Goal: Task Accomplishment & Management: Use online tool/utility

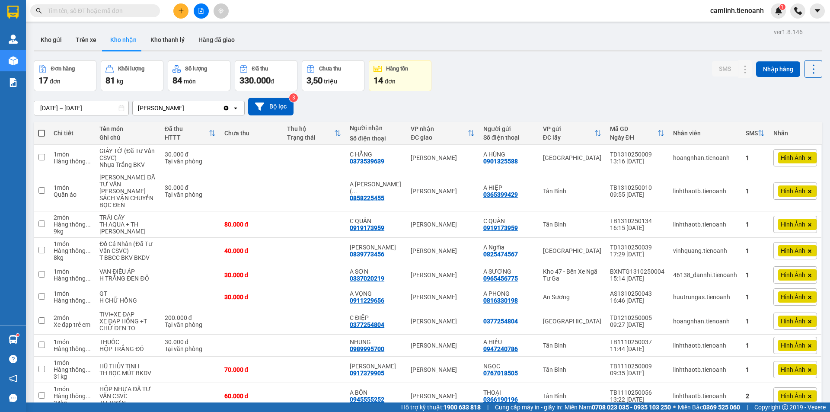
click at [61, 36] on button "Kho gửi" at bounding box center [51, 39] width 35 height 21
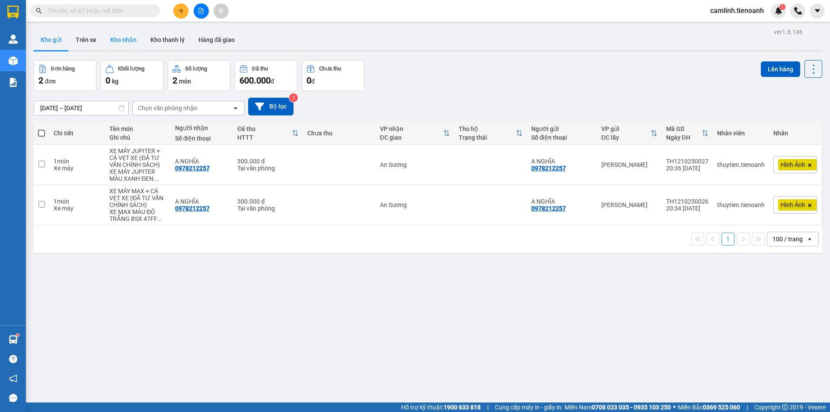
click at [129, 45] on button "Kho nhận" at bounding box center [123, 39] width 40 height 21
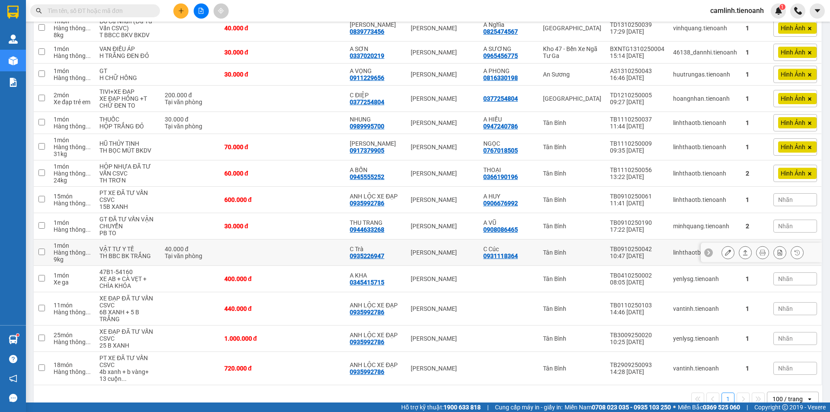
scroll to position [202, 0]
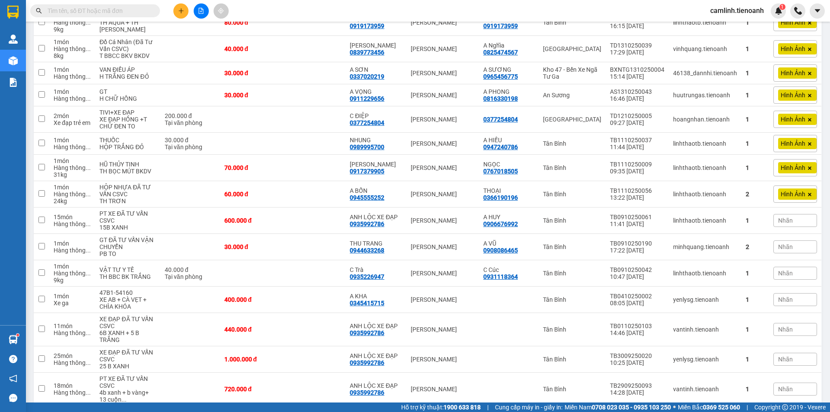
click at [290, 6] on div "Kết quả [PERSON_NAME] ( 0 ) Bộ lọc No Data camlinh.tienoanh 1" at bounding box center [415, 11] width 830 height 22
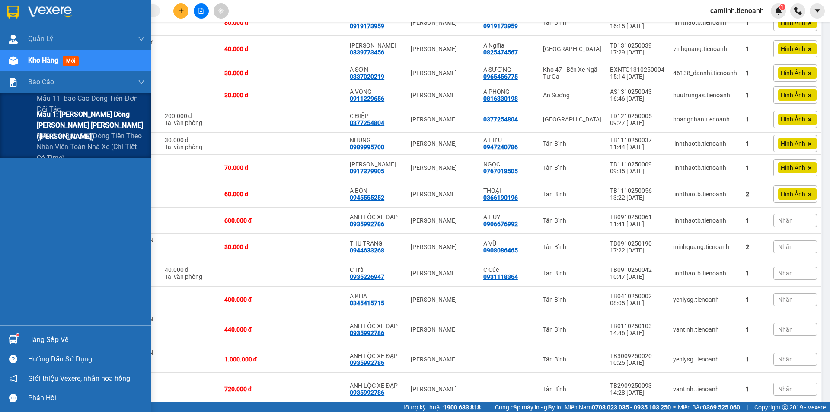
drag, startPoint x: 38, startPoint y: 119, endPoint x: 44, endPoint y: 122, distance: 7.0
click at [38, 119] on span "Mẫu 1: [PERSON_NAME] dòng [PERSON_NAME] [PERSON_NAME] ([PERSON_NAME])" at bounding box center [91, 125] width 108 height 32
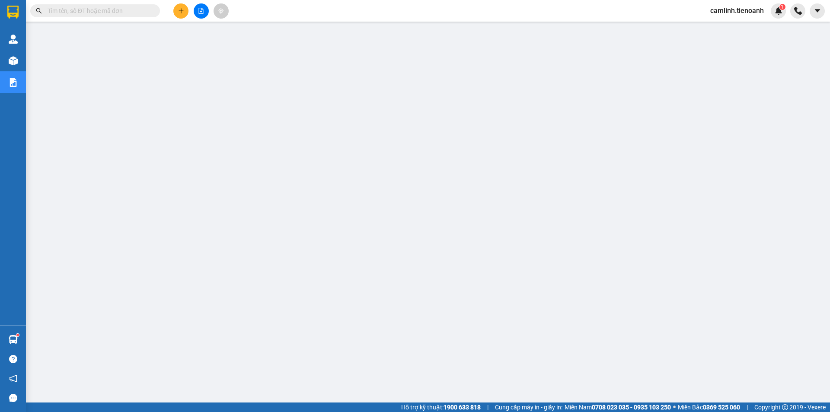
click at [118, 8] on input "text" at bounding box center [99, 11] width 102 height 10
paste input "0942525939"
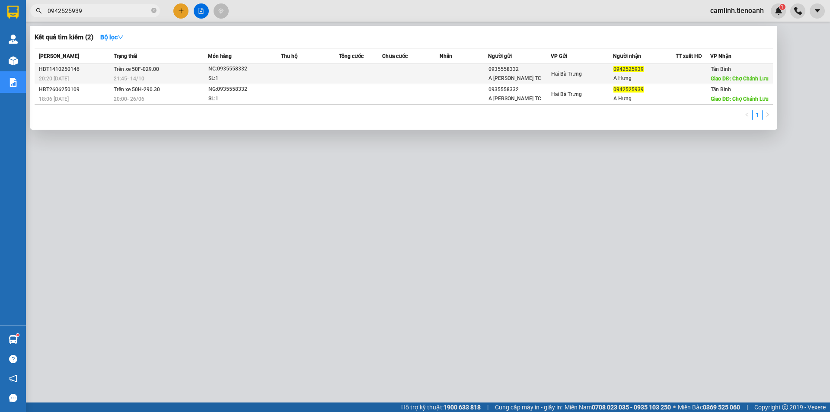
type input "0942525939"
click at [189, 79] on div "21:45 [DATE]" at bounding box center [161, 79] width 94 height 10
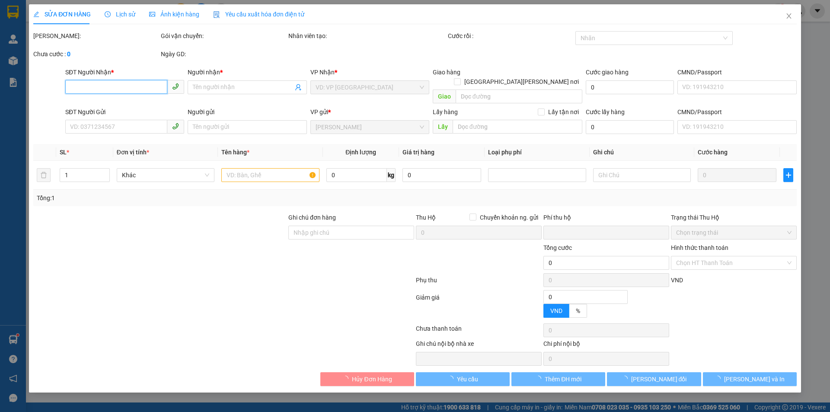
type input "0942525939"
type input "A Hưng"
type input "Chợ Chánh Lưu"
type input "0935558332"
type input "A [PERSON_NAME] TC"
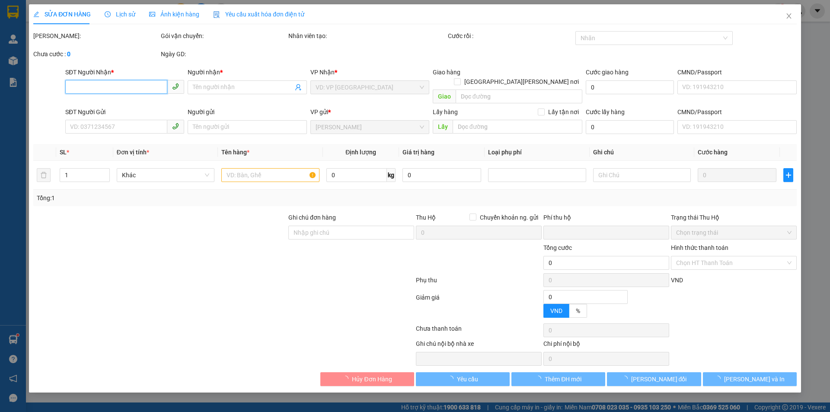
type input "A [PERSON_NAME] Chuyển"
type input "0"
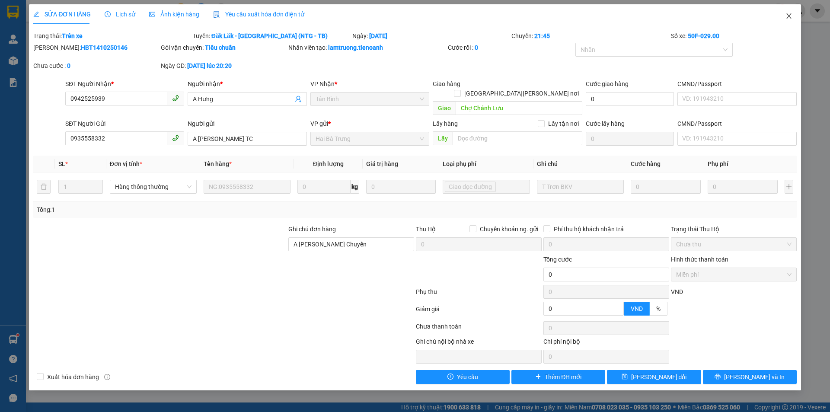
click at [787, 15] on icon "close" at bounding box center [789, 16] width 7 height 7
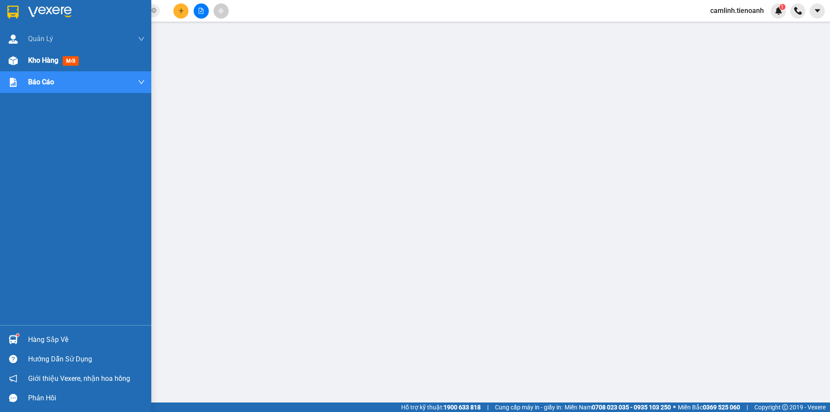
click at [15, 59] on img at bounding box center [13, 60] width 9 height 9
